Goal: Task Accomplishment & Management: Manage account settings

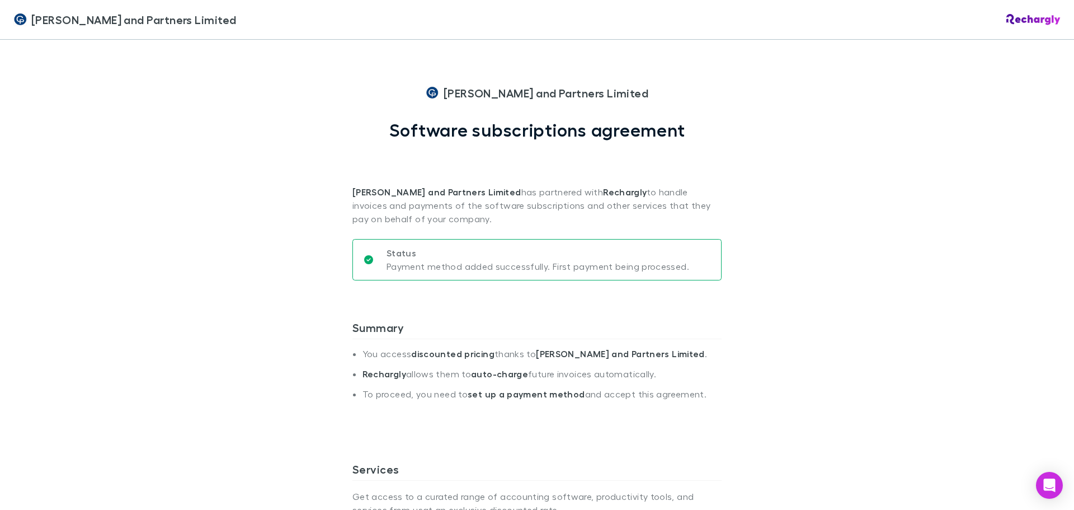
scroll to position [559, 0]
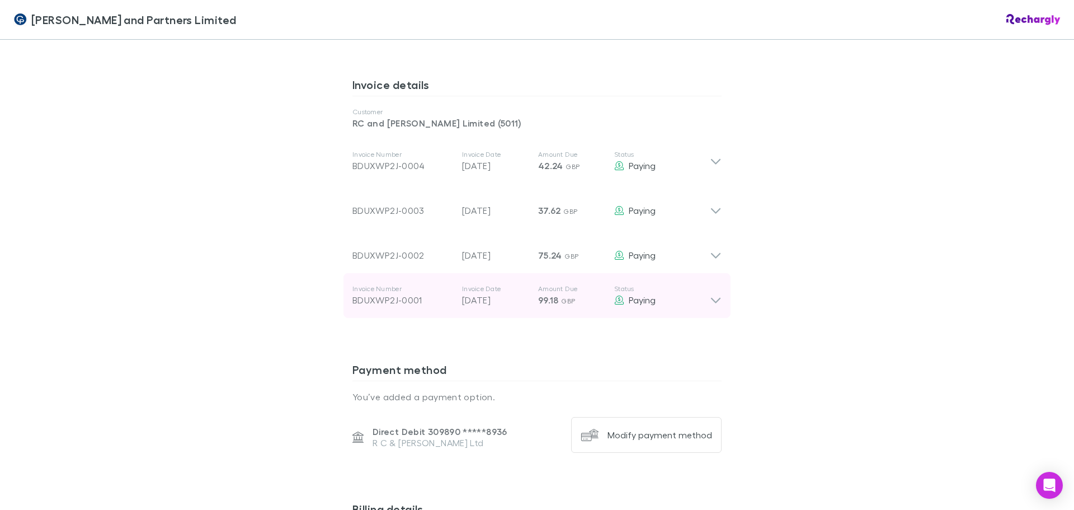
click at [712, 303] on icon at bounding box center [716, 295] width 12 height 22
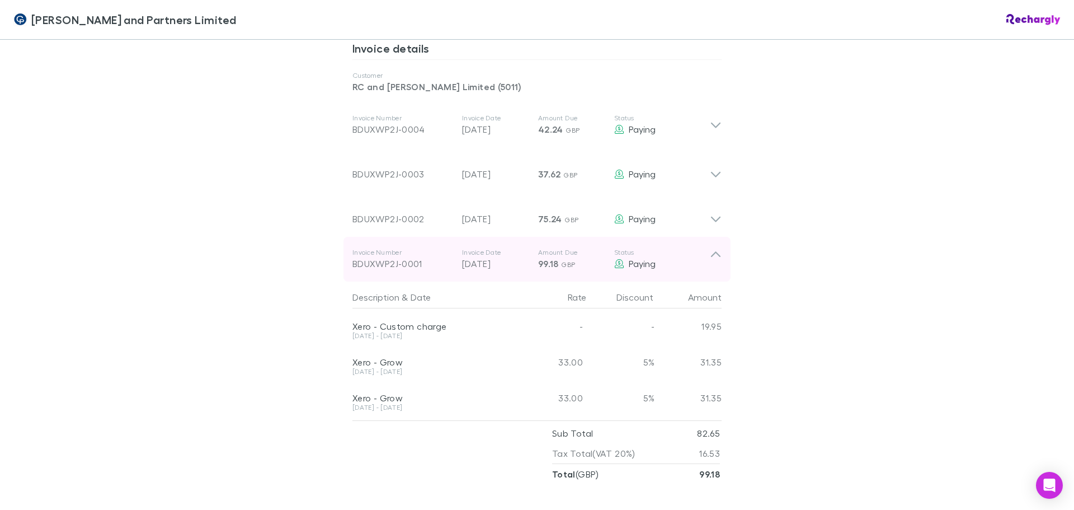
scroll to position [615, 0]
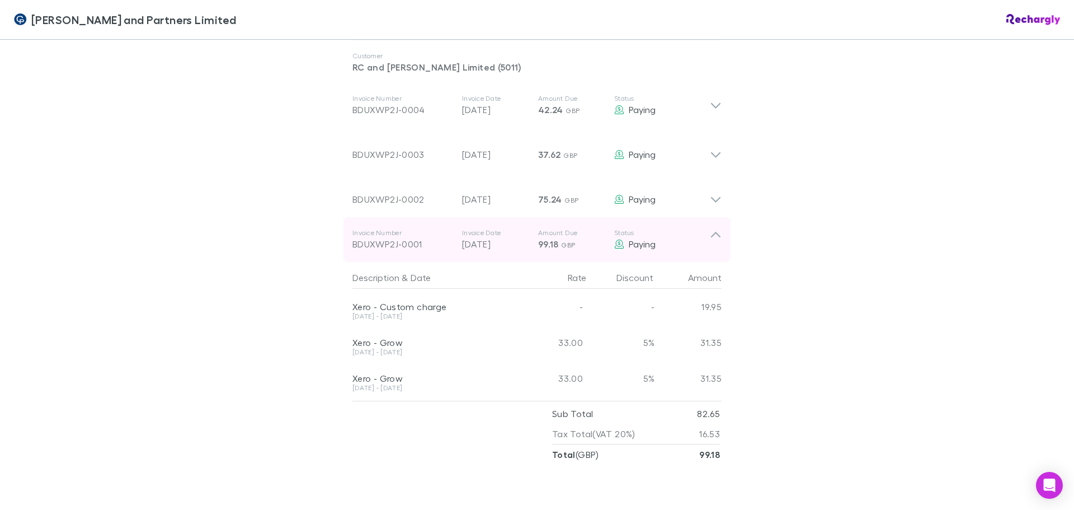
click at [711, 234] on icon at bounding box center [716, 235] width 10 height 6
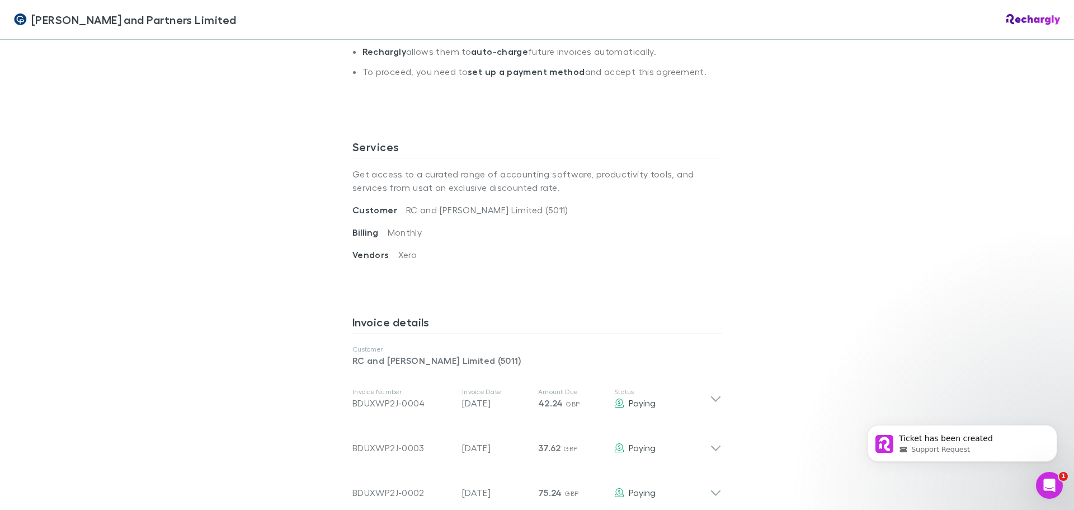
scroll to position [336, 0]
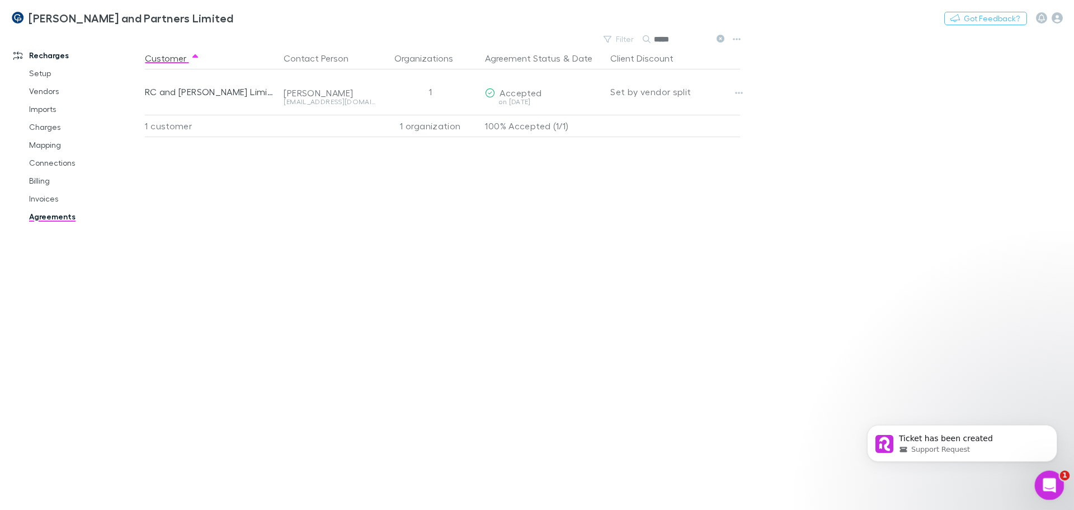
click at [1049, 488] on icon "Open Intercom Messenger" at bounding box center [1048, 483] width 18 height 18
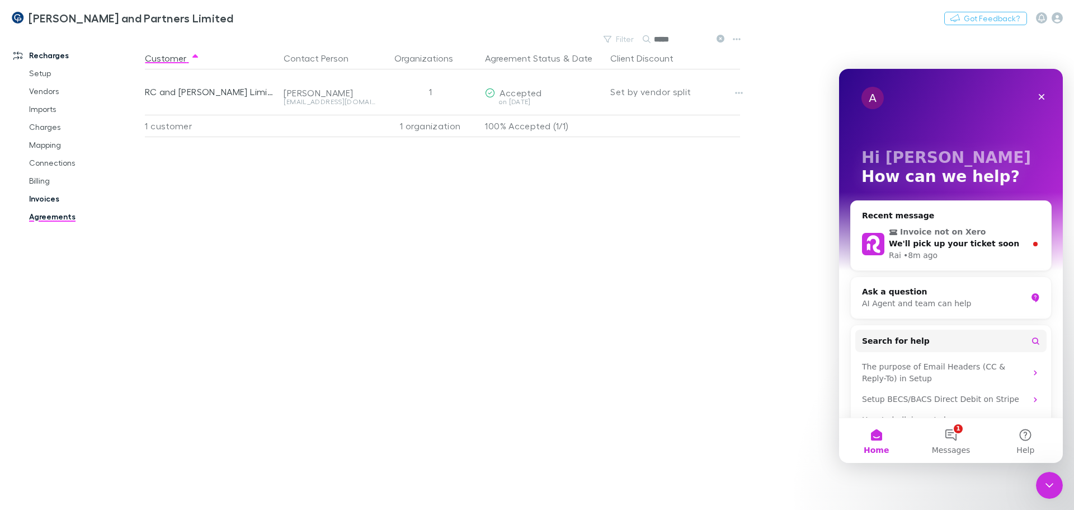
click at [55, 200] on link "Invoices" at bounding box center [84, 199] width 133 height 18
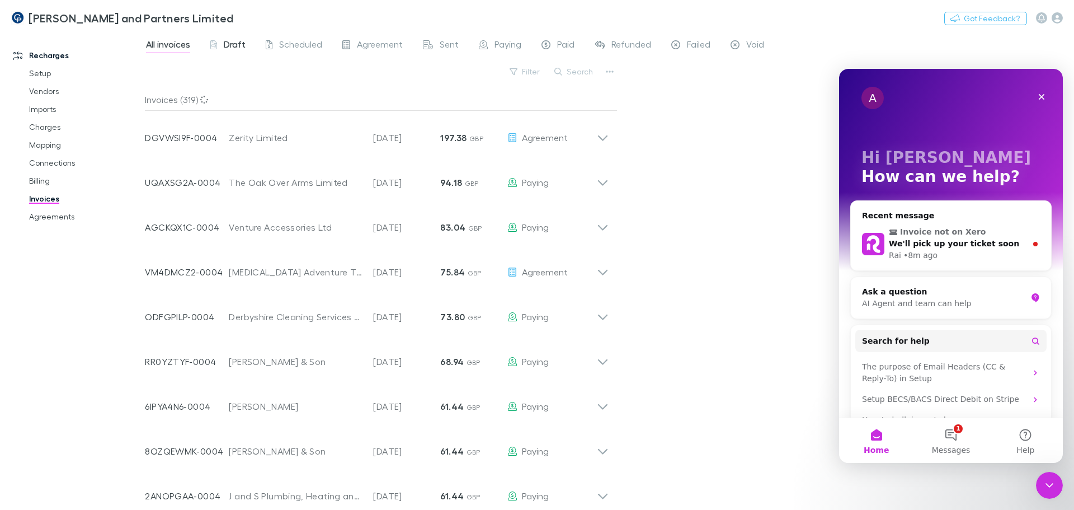
click at [233, 46] on span "Draft" at bounding box center [235, 46] width 22 height 15
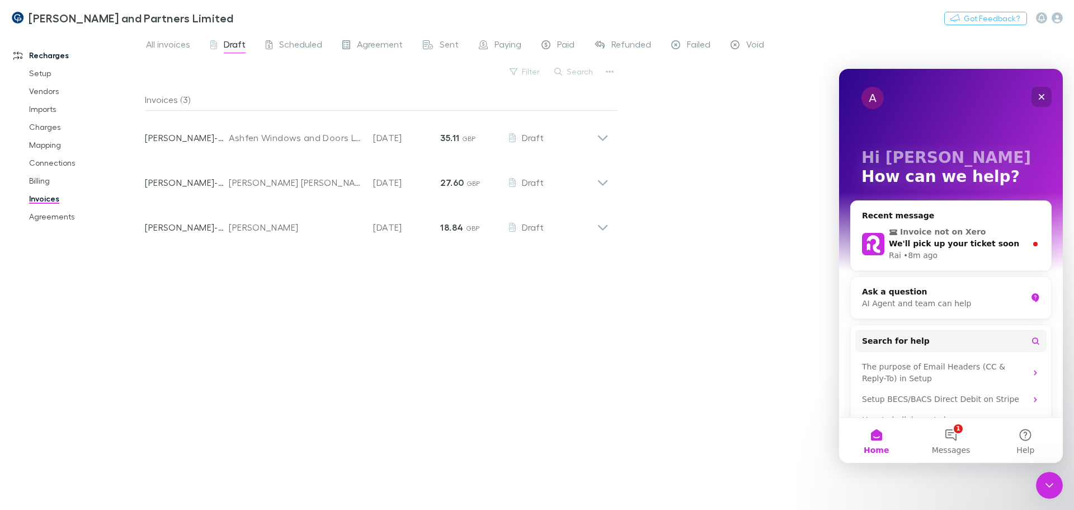
click at [1043, 93] on icon "Close" at bounding box center [1041, 96] width 9 height 9
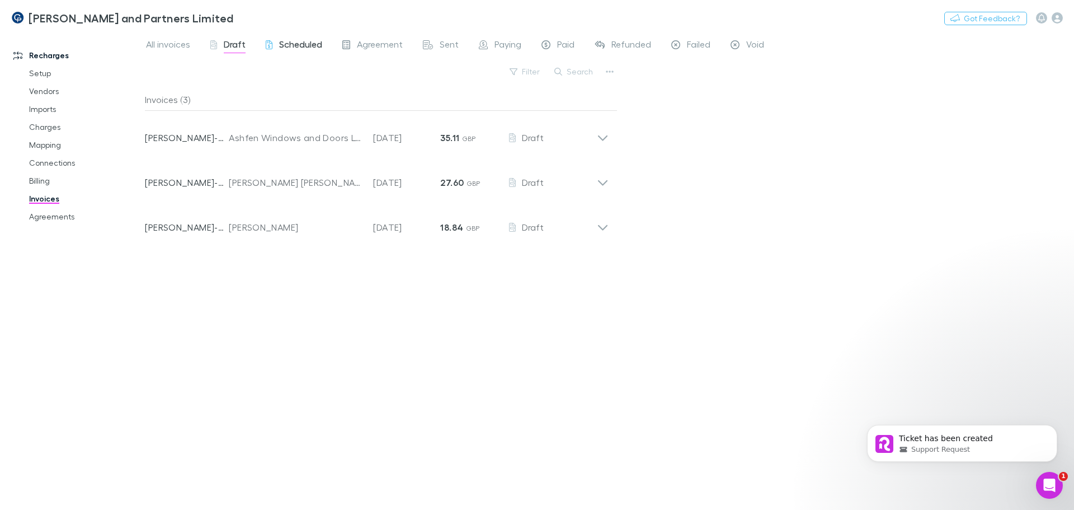
click at [314, 44] on span "Scheduled" at bounding box center [300, 46] width 43 height 15
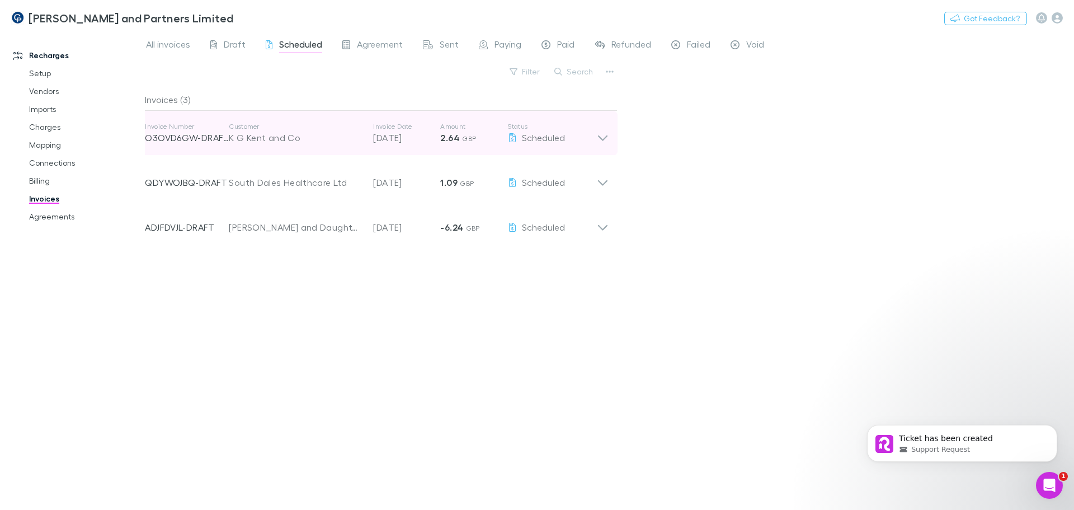
click at [598, 135] on icon at bounding box center [603, 133] width 12 height 22
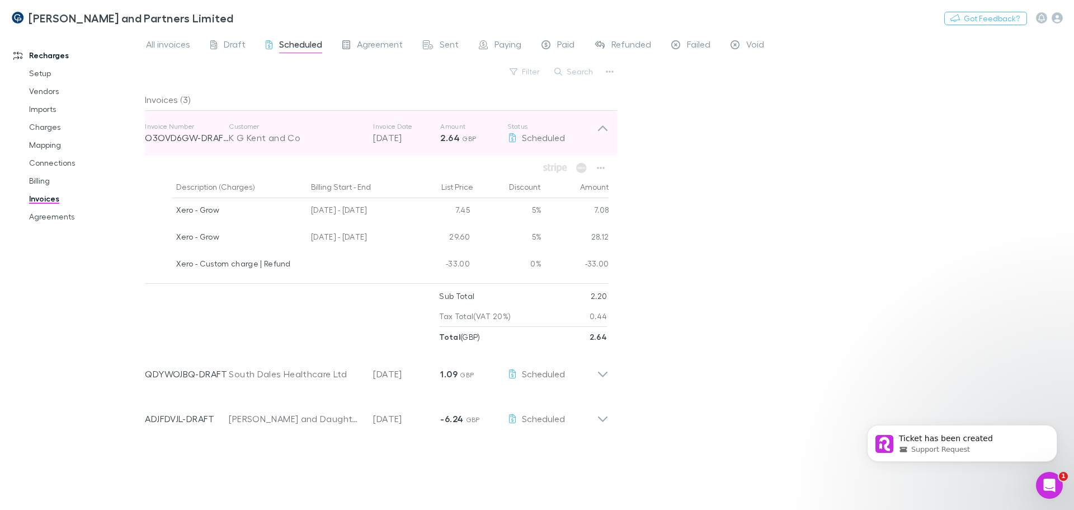
click at [605, 126] on icon at bounding box center [603, 133] width 12 height 22
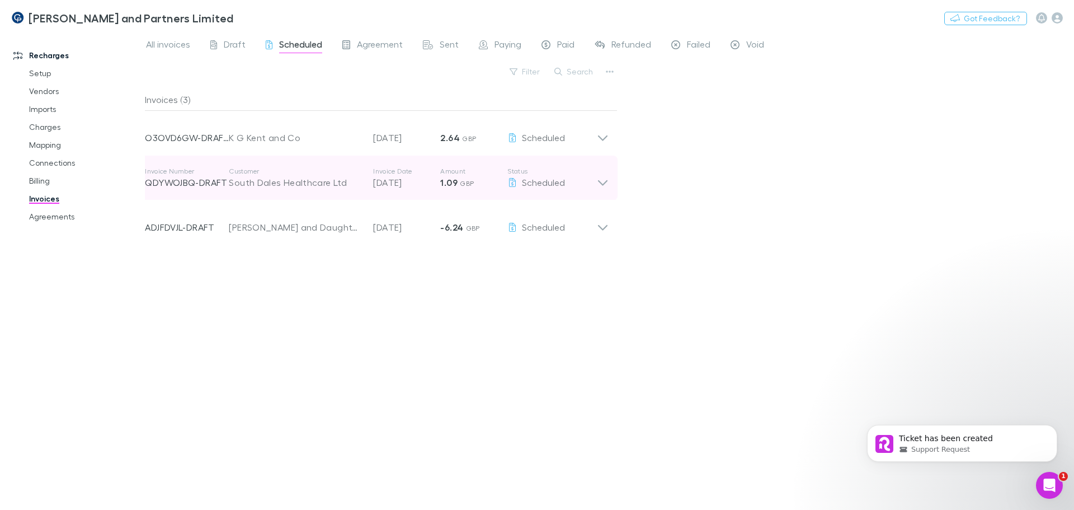
click at [601, 184] on icon at bounding box center [603, 183] width 10 height 6
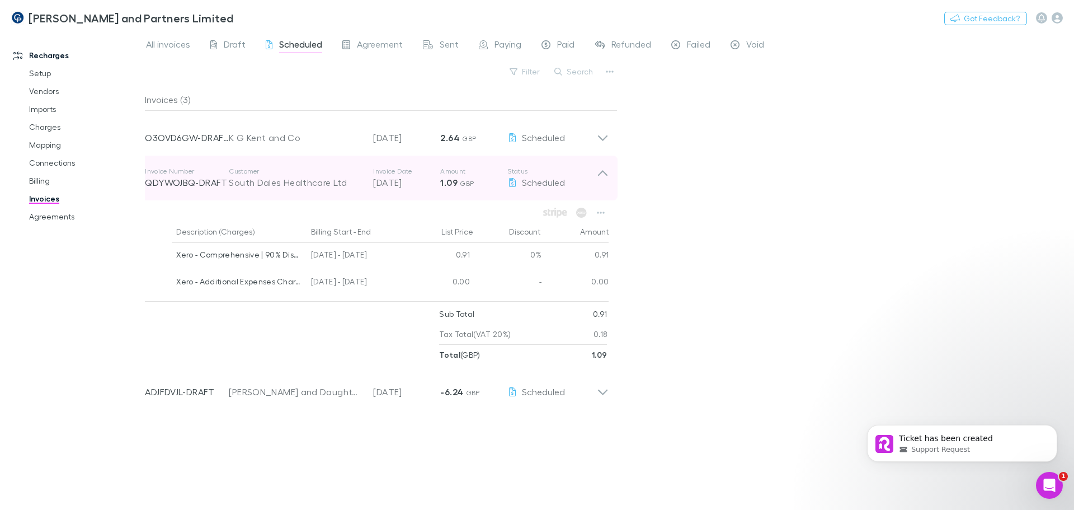
click at [601, 184] on icon at bounding box center [603, 178] width 12 height 22
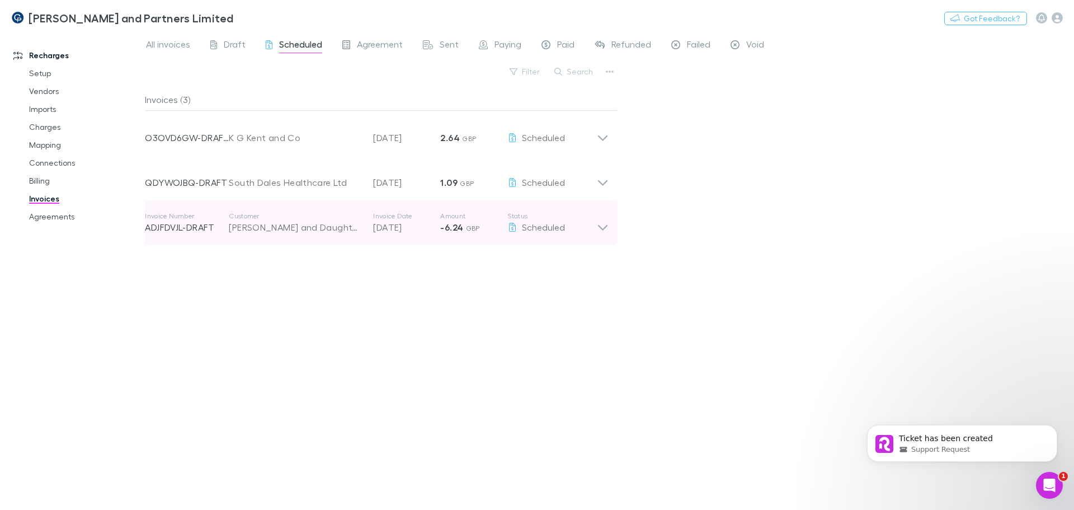
click at [600, 226] on icon at bounding box center [603, 228] width 10 height 6
click at [600, 218] on icon at bounding box center [603, 218] width 10 height 6
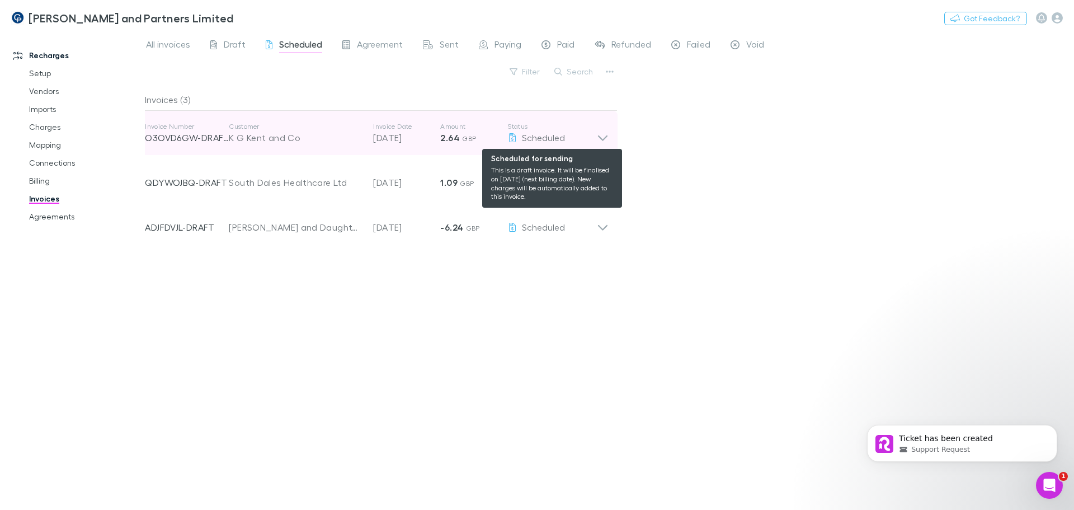
click at [597, 137] on icon at bounding box center [603, 133] width 12 height 22
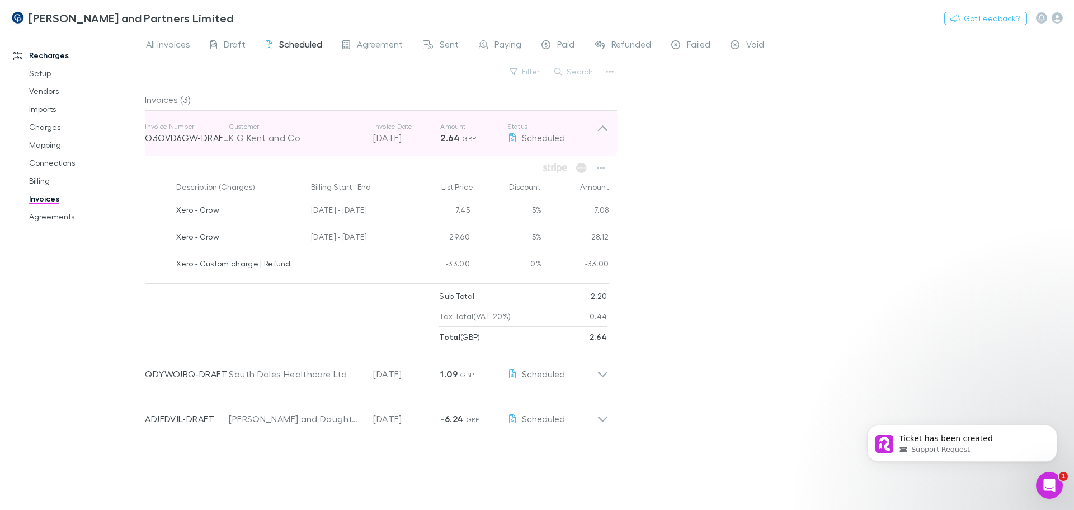
click at [606, 130] on icon at bounding box center [603, 128] width 10 height 6
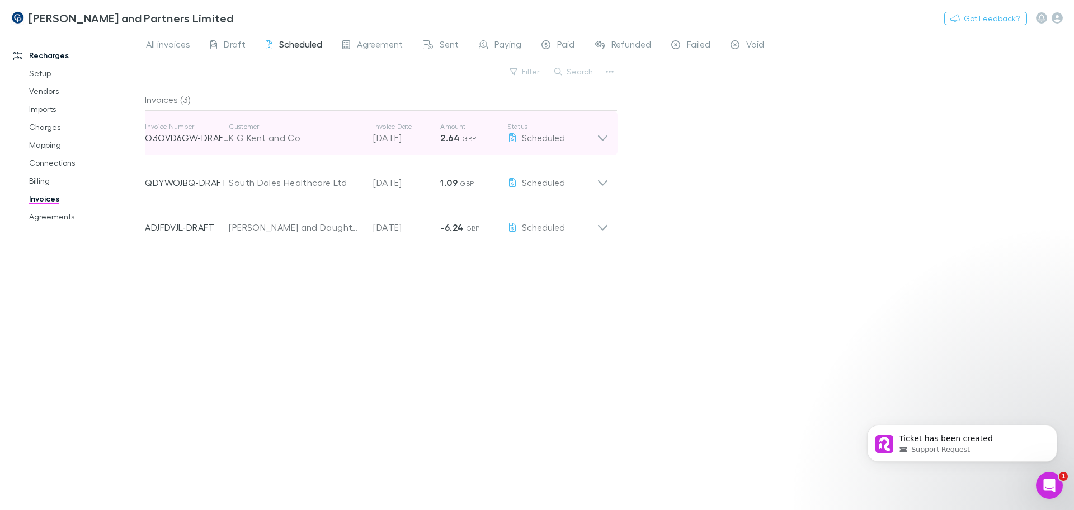
click at [607, 143] on icon at bounding box center [603, 133] width 12 height 22
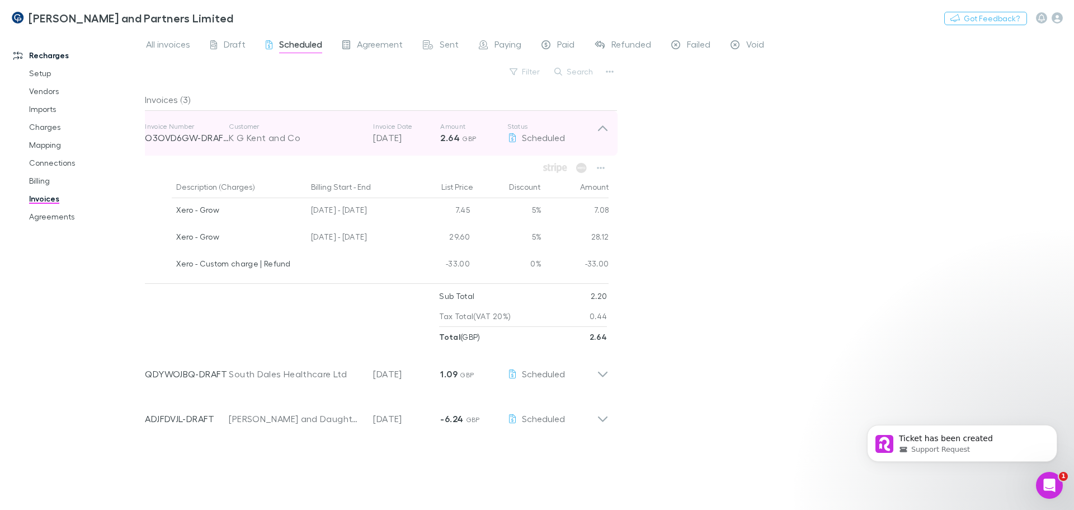
click at [606, 128] on icon at bounding box center [603, 133] width 12 height 22
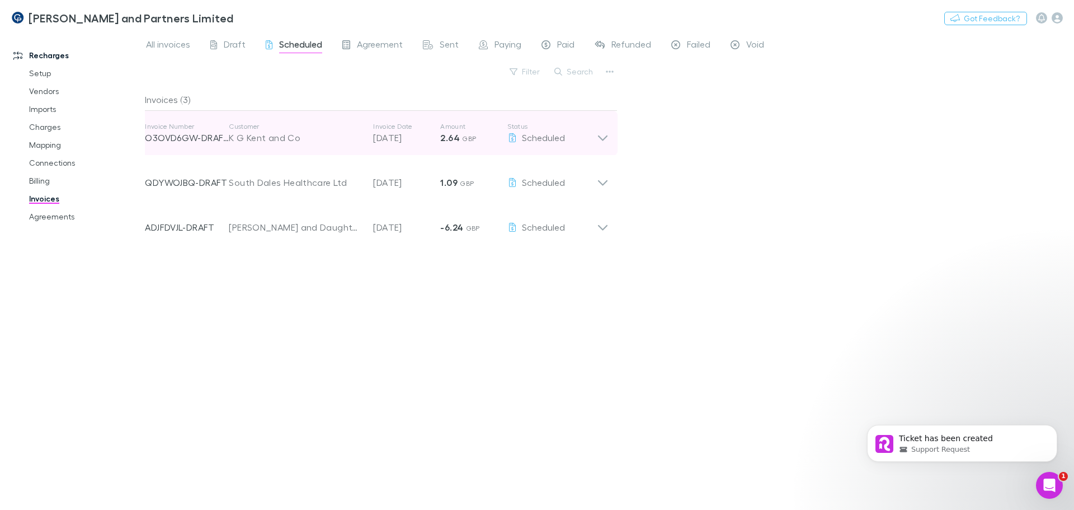
click at [288, 133] on div "K G Kent and Co" at bounding box center [295, 137] width 133 height 13
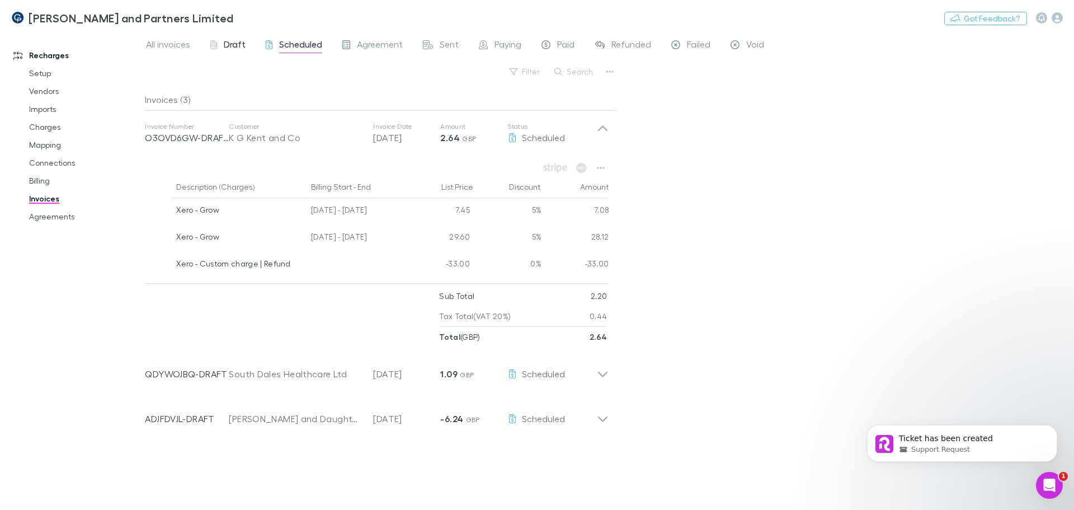
click at [234, 40] on span "Draft" at bounding box center [235, 46] width 22 height 15
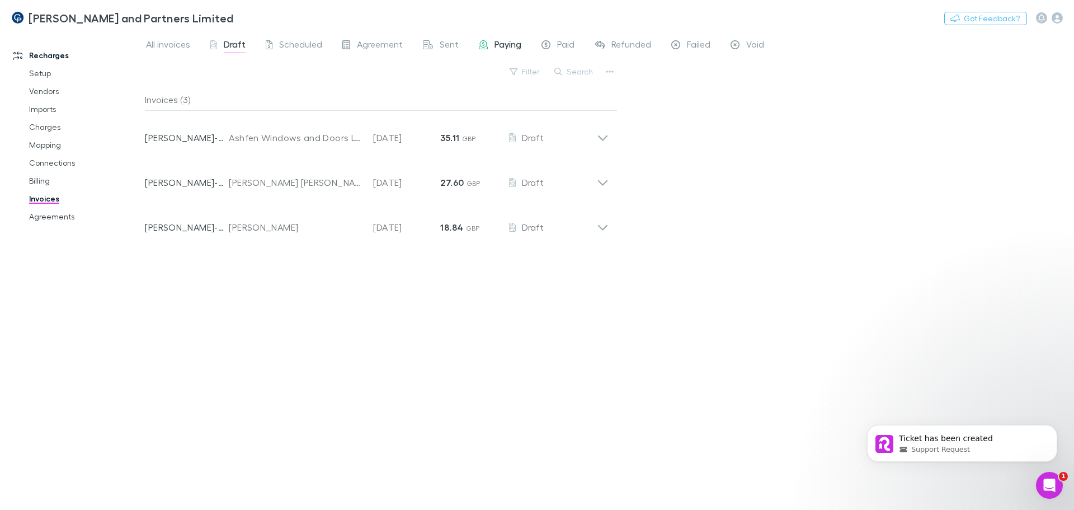
click at [515, 48] on span "Paying" at bounding box center [508, 46] width 27 height 15
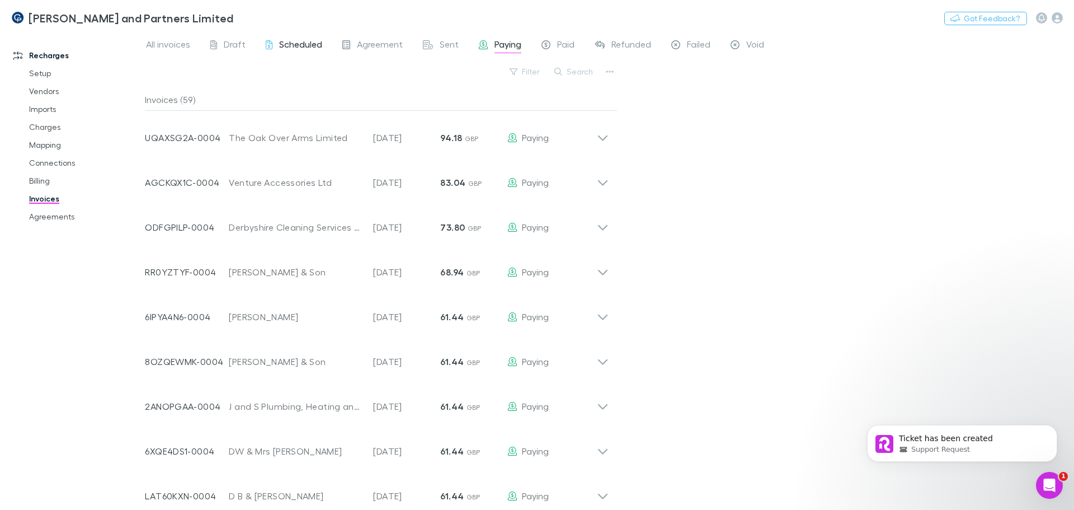
click at [313, 45] on span "Scheduled" at bounding box center [300, 46] width 43 height 15
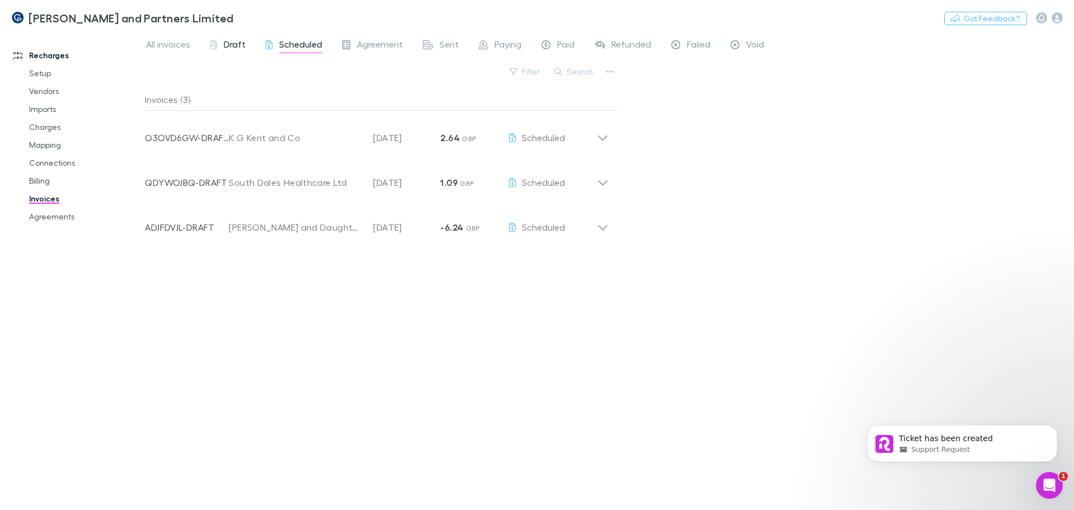
click at [229, 44] on span "Draft" at bounding box center [235, 46] width 22 height 15
click at [317, 46] on span "Scheduled" at bounding box center [300, 46] width 43 height 15
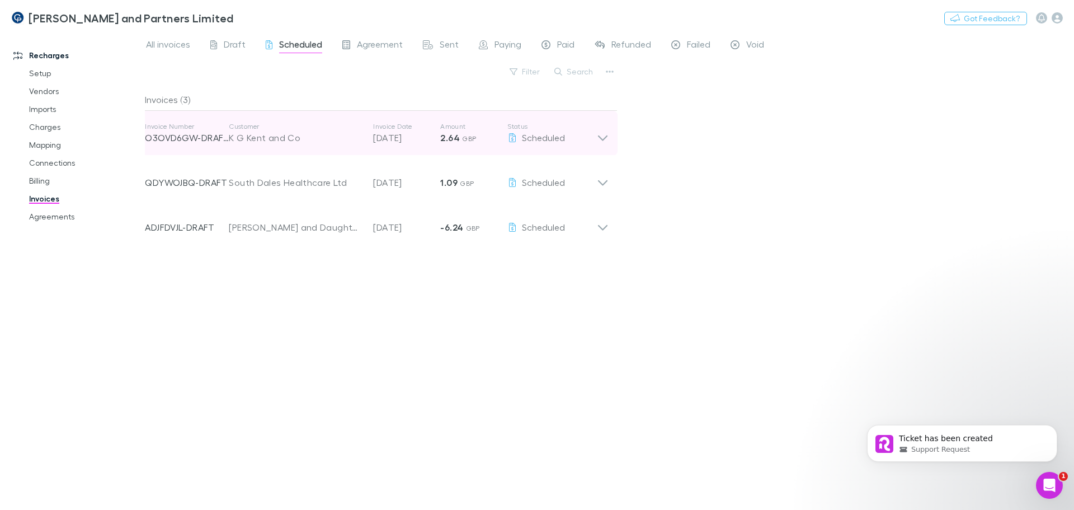
click at [607, 137] on icon at bounding box center [603, 138] width 10 height 6
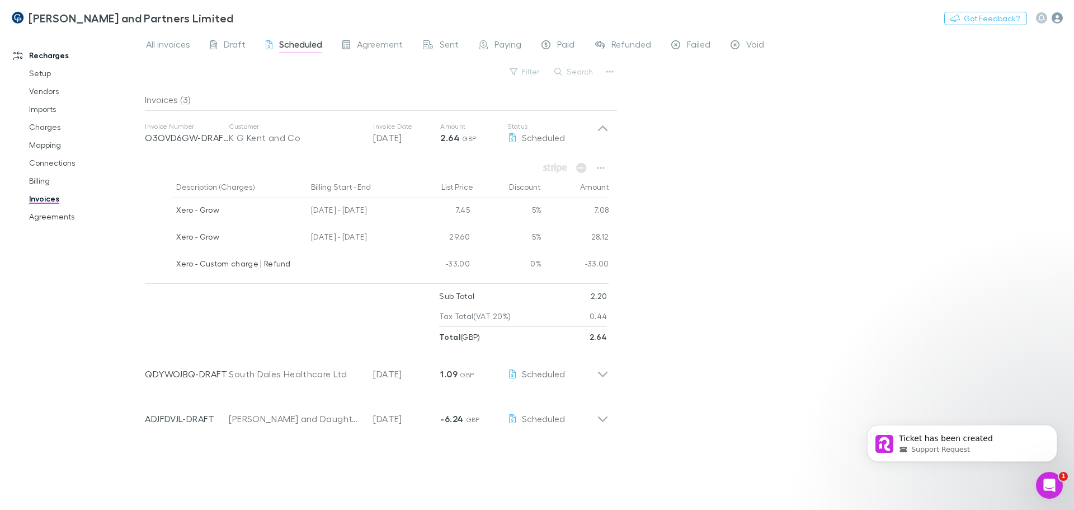
click at [1062, 18] on icon "button" at bounding box center [1057, 17] width 11 height 11
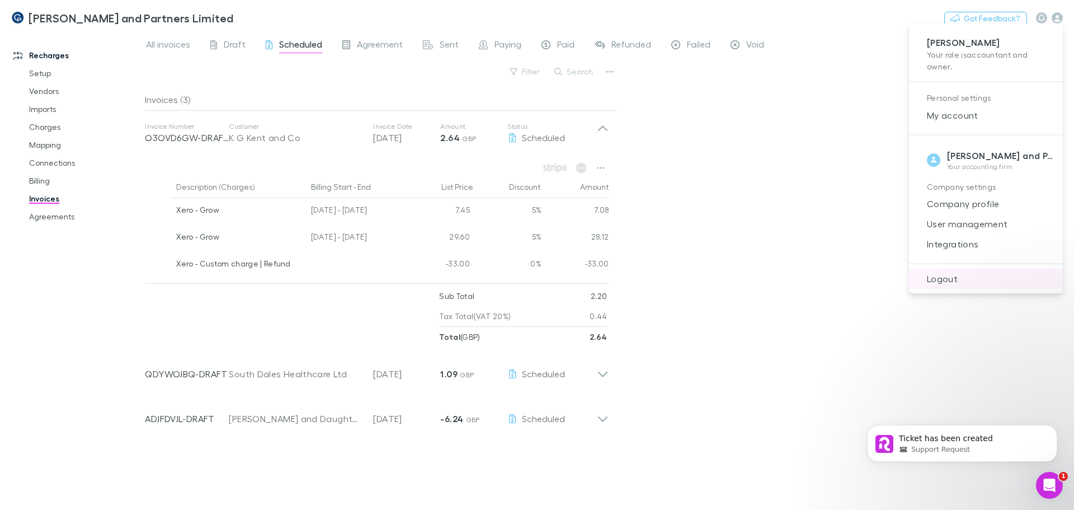
click at [935, 279] on span "Logout" at bounding box center [986, 278] width 136 height 13
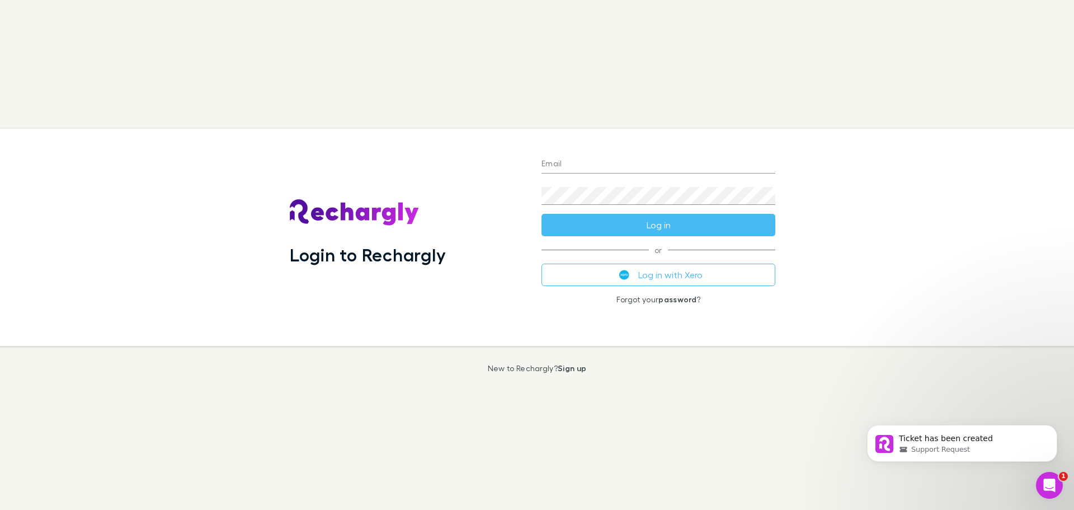
type input "**********"
